Goal: Navigation & Orientation: Find specific page/section

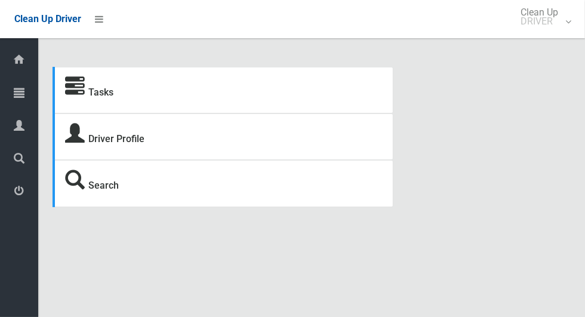
click at [23, 101] on icon at bounding box center [19, 93] width 11 height 24
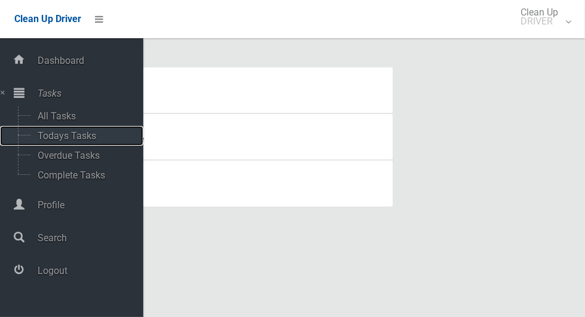
click at [86, 141] on span "Todays Tasks" at bounding box center [83, 135] width 99 height 11
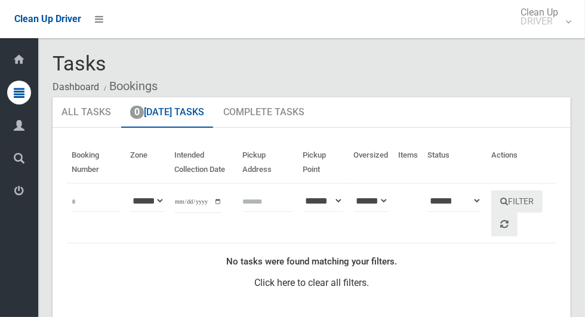
click at [24, 198] on div at bounding box center [19, 191] width 24 height 24
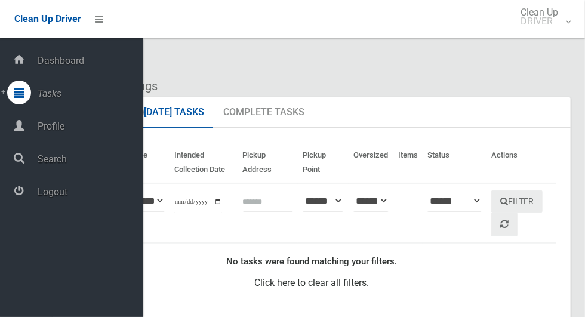
click at [45, 205] on link "Logout" at bounding box center [71, 192] width 143 height 26
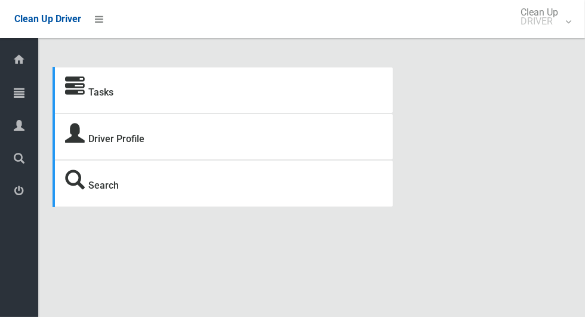
click at [32, 98] on span "Tasks" at bounding box center [30, 93] width 4 height 11
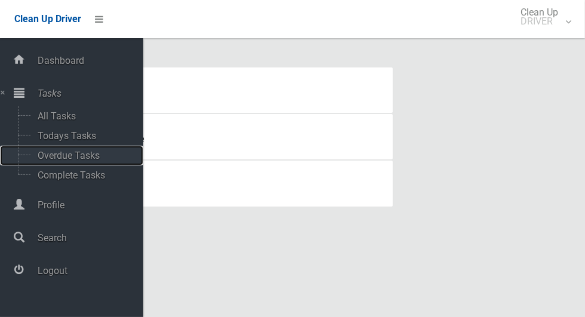
click at [51, 154] on span "Overdue Tasks" at bounding box center [83, 155] width 99 height 11
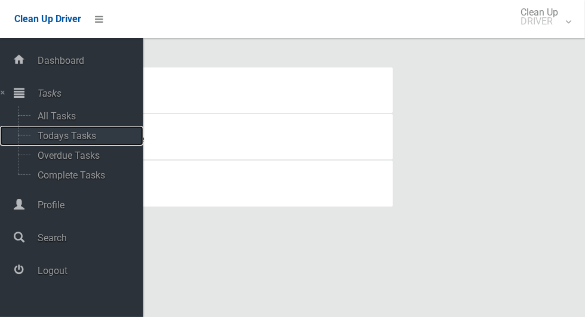
click at [72, 138] on span "Todays Tasks" at bounding box center [83, 135] width 99 height 11
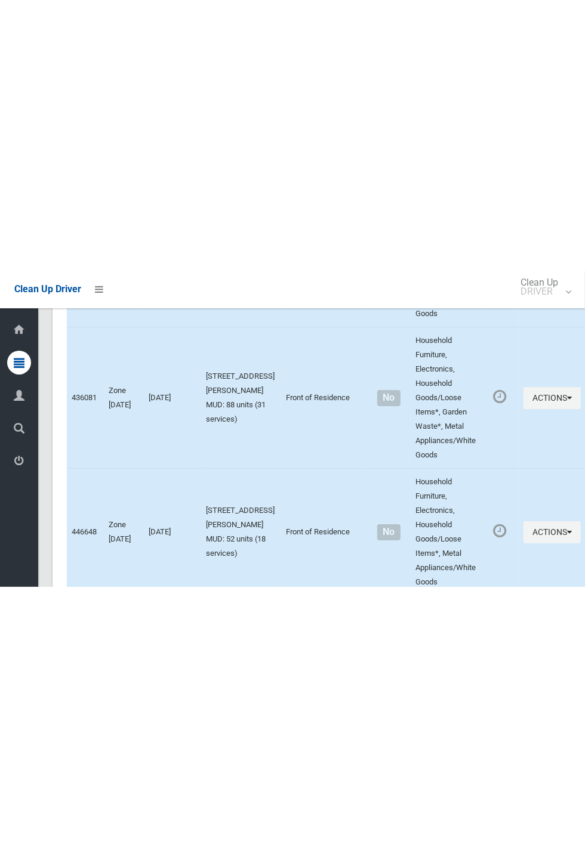
scroll to position [4528, 0]
